Goal: Task Accomplishment & Management: Manage account settings

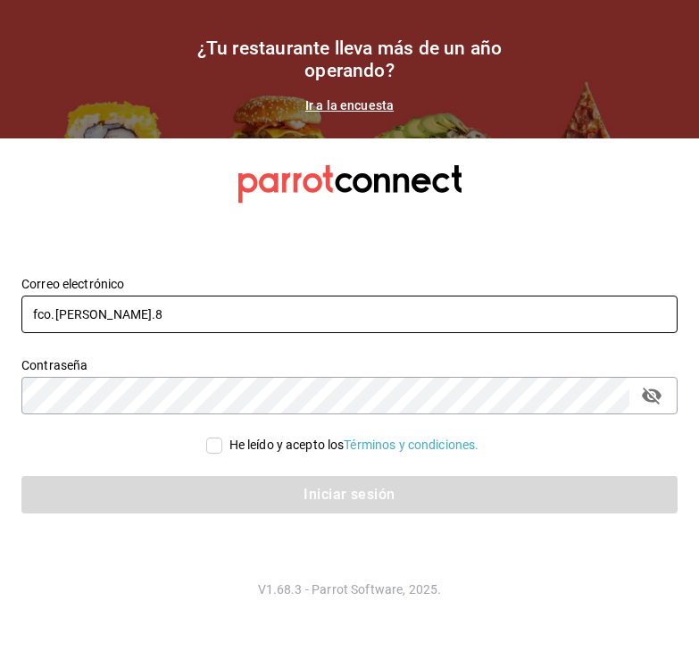
type input "fco.[PERSON_NAME].84"
type input "fco.rocha.84@gmail.com"
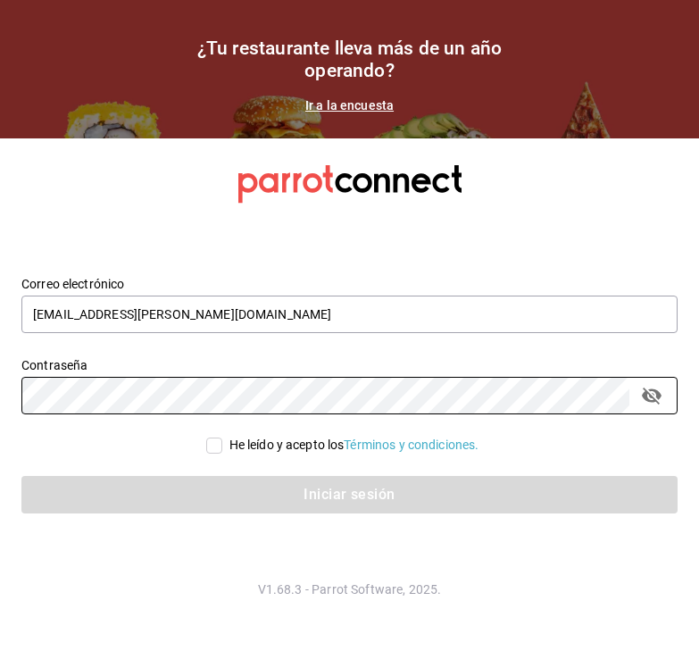
click at [208, 449] on input "He leído y acepto los Términos y condiciones." at bounding box center [214, 446] width 16 height 16
checkbox input "true"
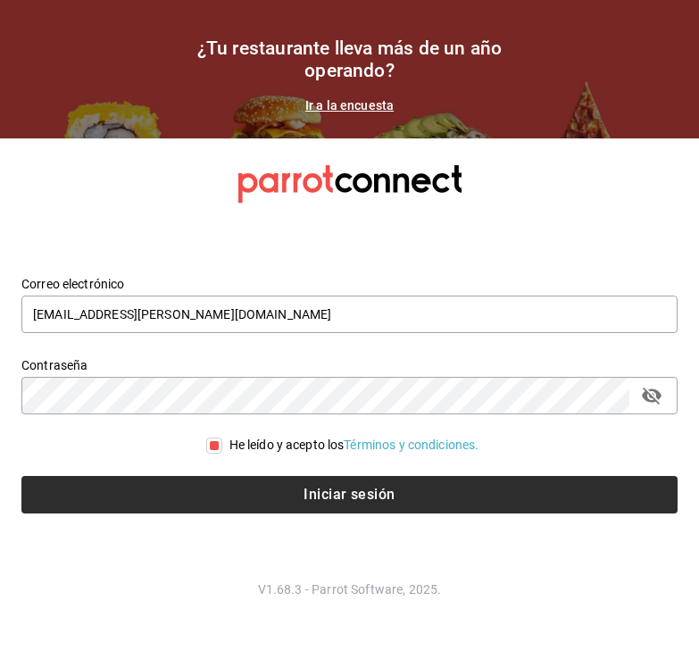
click at [281, 494] on button "Iniciar sesión" at bounding box center [349, 495] width 656 height 38
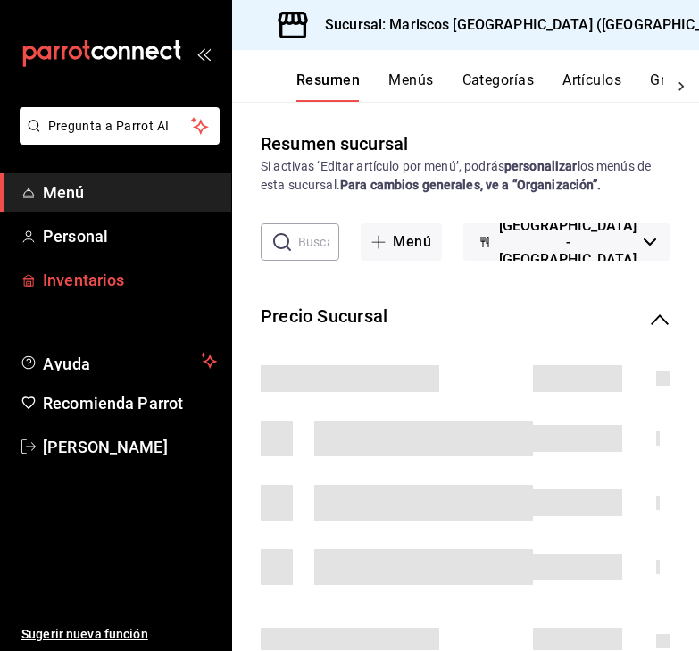
click at [171, 282] on span "Inventarios" at bounding box center [130, 280] width 174 height 24
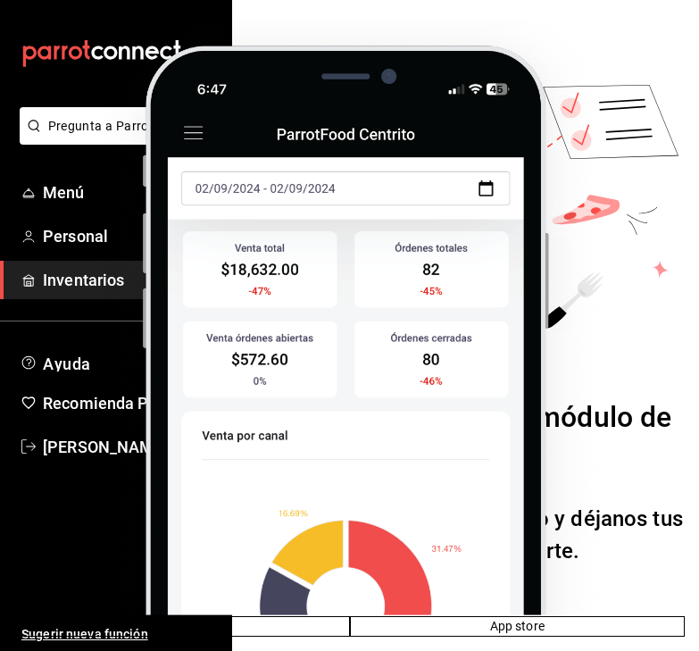
click at [404, 528] on img at bounding box center [349, 304] width 671 height 624
click at [199, 133] on img at bounding box center [349, 304] width 671 height 624
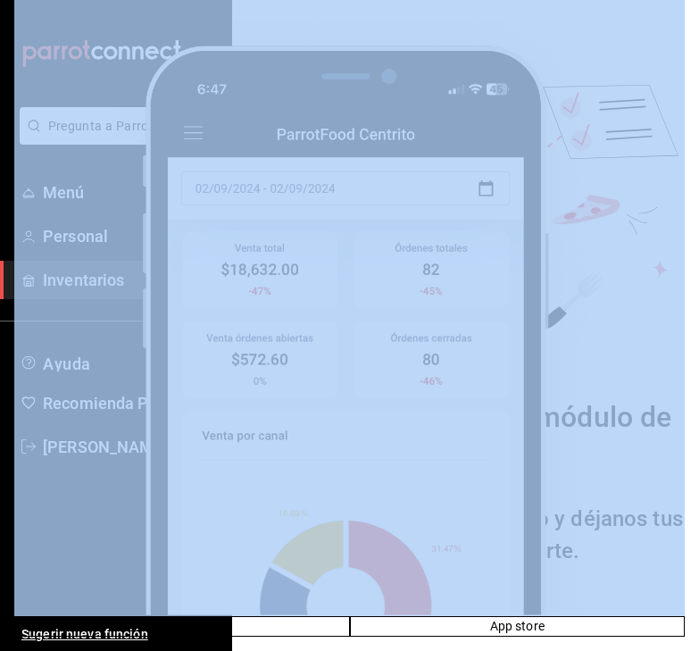
click at [199, 133] on img at bounding box center [349, 304] width 671 height 624
click at [560, 142] on img at bounding box center [349, 304] width 671 height 624
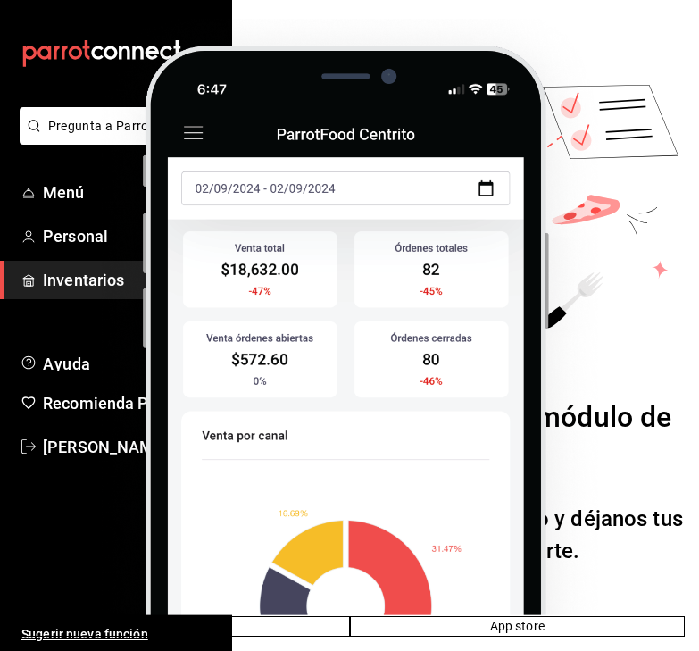
click at [71, 523] on img at bounding box center [349, 304] width 671 height 624
click at [97, 245] on img at bounding box center [349, 304] width 671 height 624
click at [94, 221] on img at bounding box center [349, 304] width 671 height 624
click at [92, 242] on img at bounding box center [349, 304] width 671 height 624
click at [292, 57] on img at bounding box center [349, 304] width 671 height 624
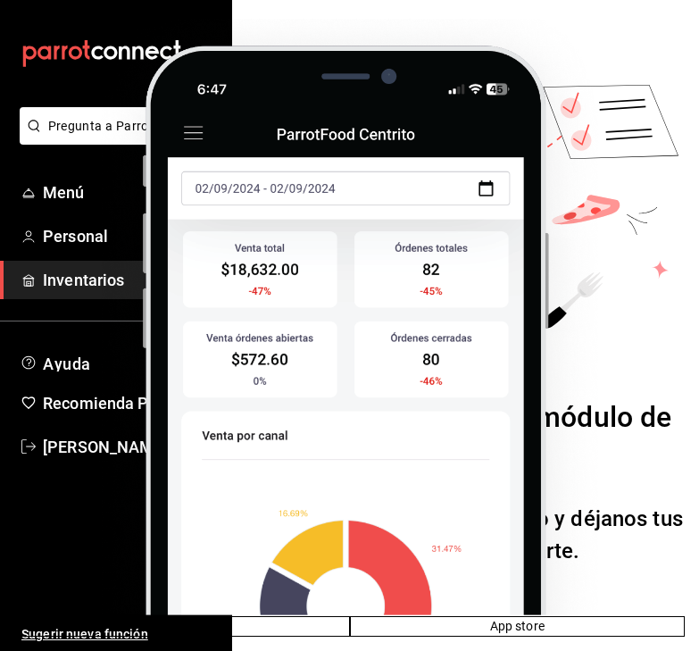
click at [104, 70] on img at bounding box center [349, 304] width 671 height 624
click at [379, 3] on img at bounding box center [349, 304] width 671 height 624
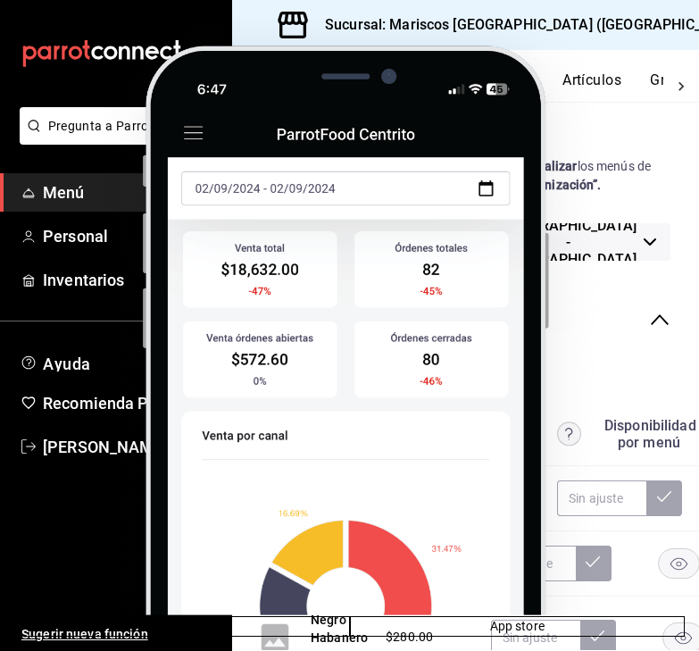
click at [98, 65] on img at bounding box center [349, 304] width 671 height 624
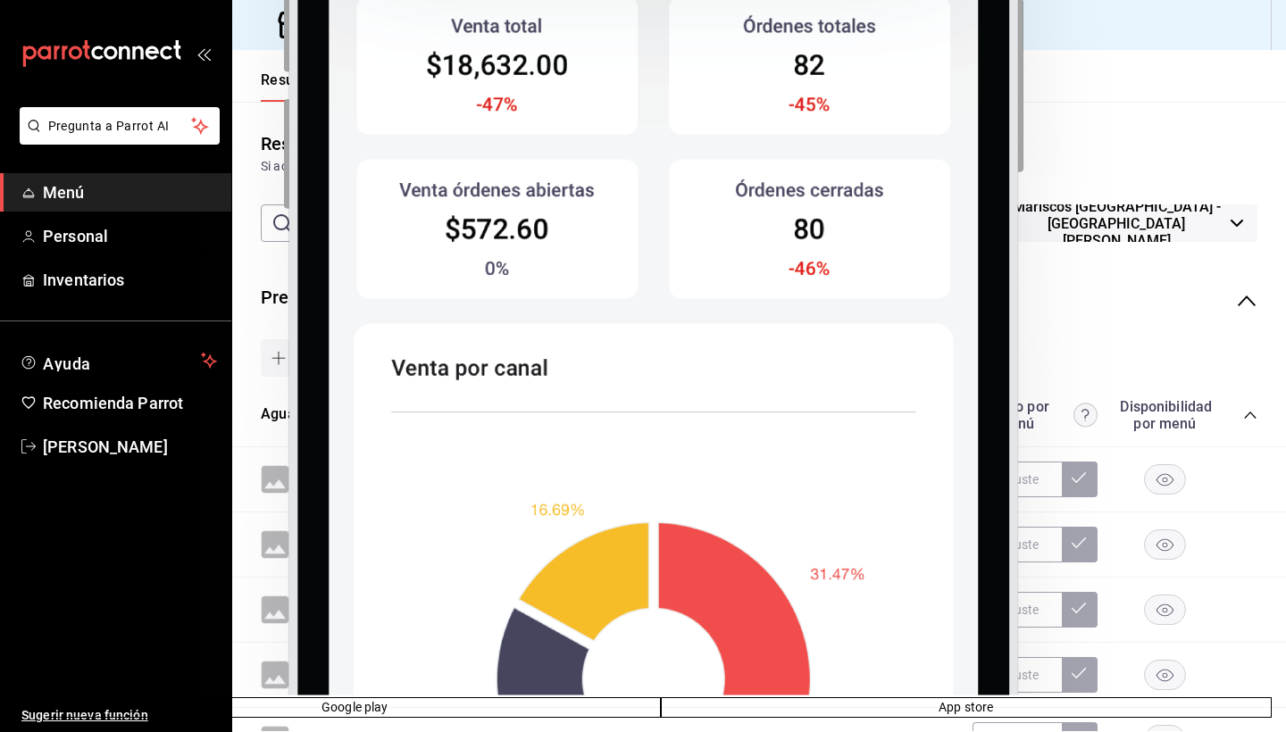
click at [233, 271] on img at bounding box center [660, 128] width 1222 height 1138
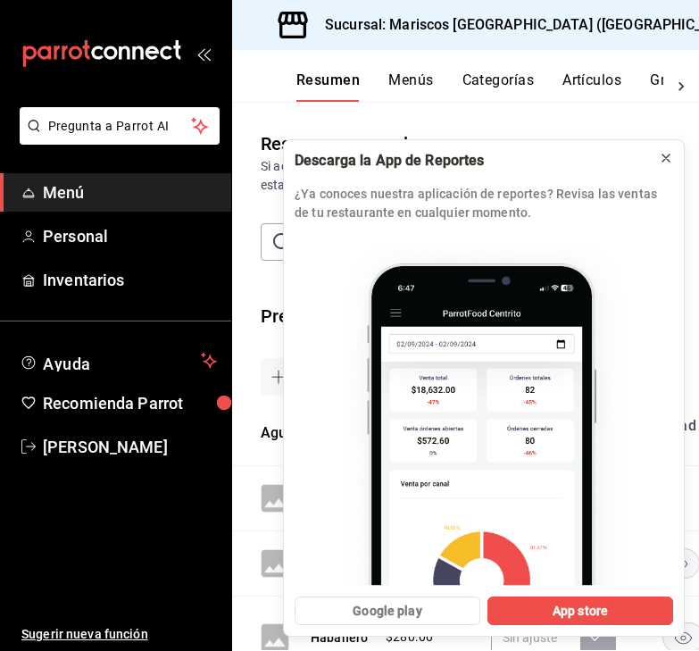
click at [668, 159] on icon at bounding box center [666, 158] width 14 height 14
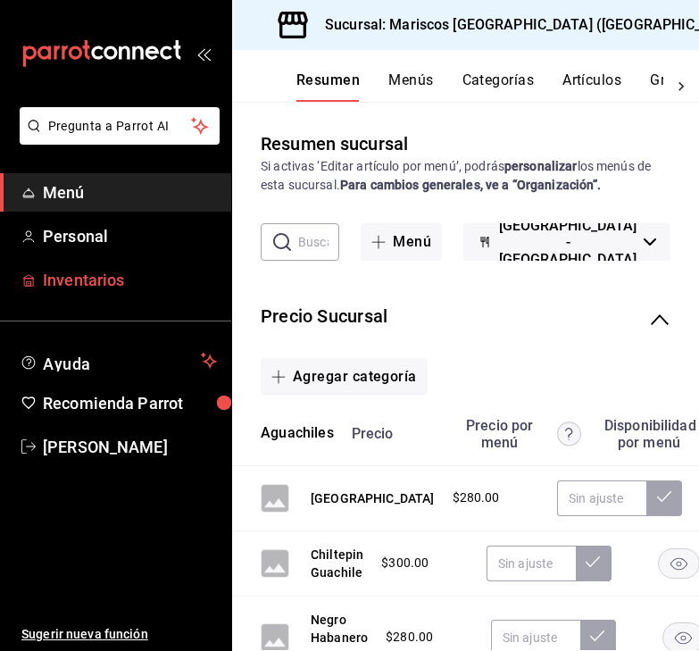
click at [95, 273] on span "Inventarios" at bounding box center [130, 280] width 174 height 24
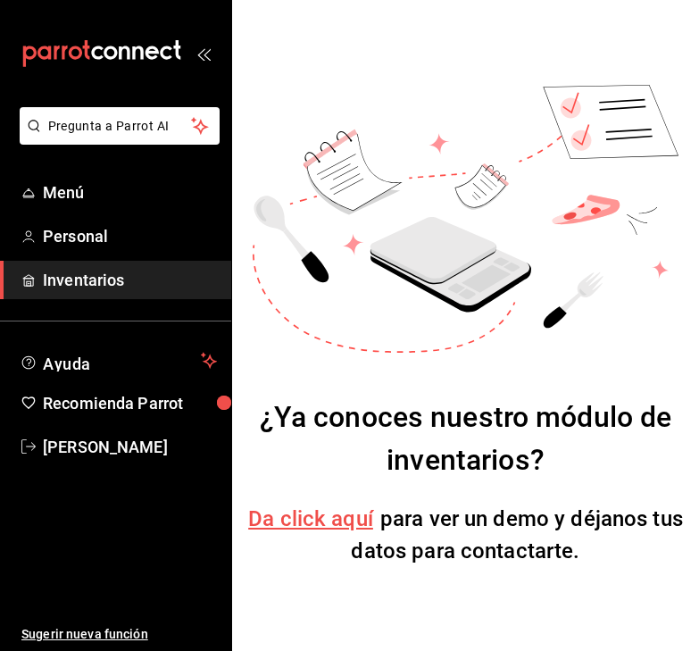
click at [297, 522] on span "Da click aquí" at bounding box center [310, 518] width 125 height 25
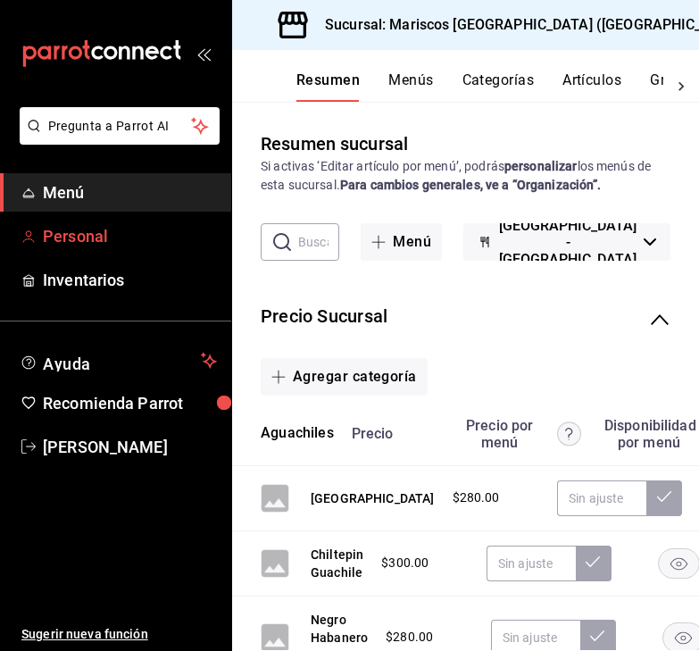
click at [142, 245] on span "Personal" at bounding box center [130, 236] width 174 height 24
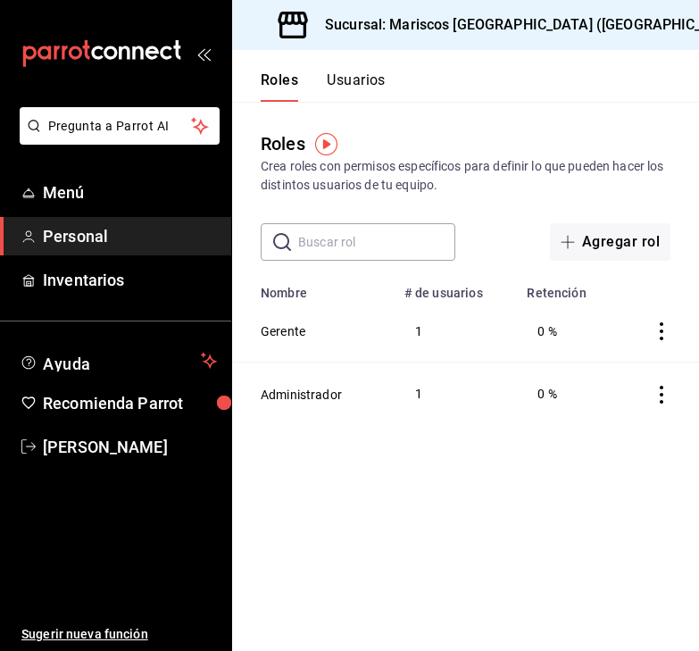
click at [363, 89] on button "Usuarios" at bounding box center [356, 86] width 59 height 30
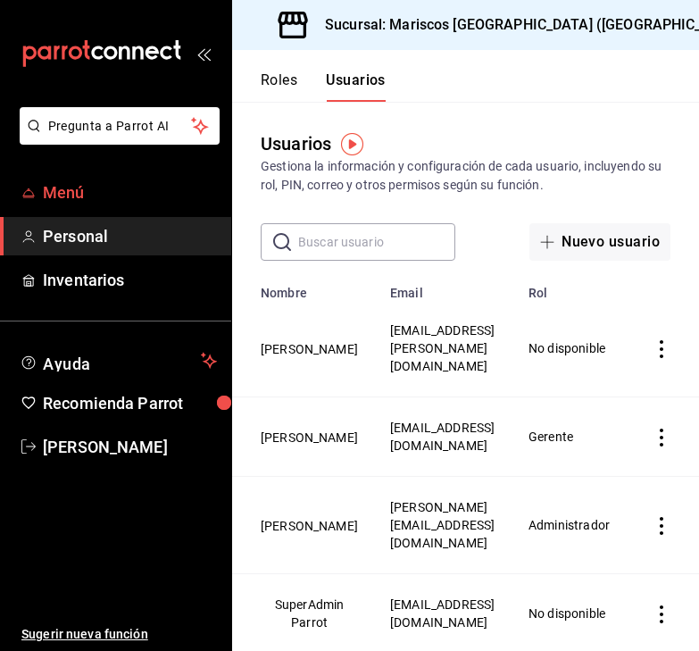
click at [153, 205] on link "Menú" at bounding box center [115, 192] width 231 height 38
